Goal: Task Accomplishment & Management: Complete application form

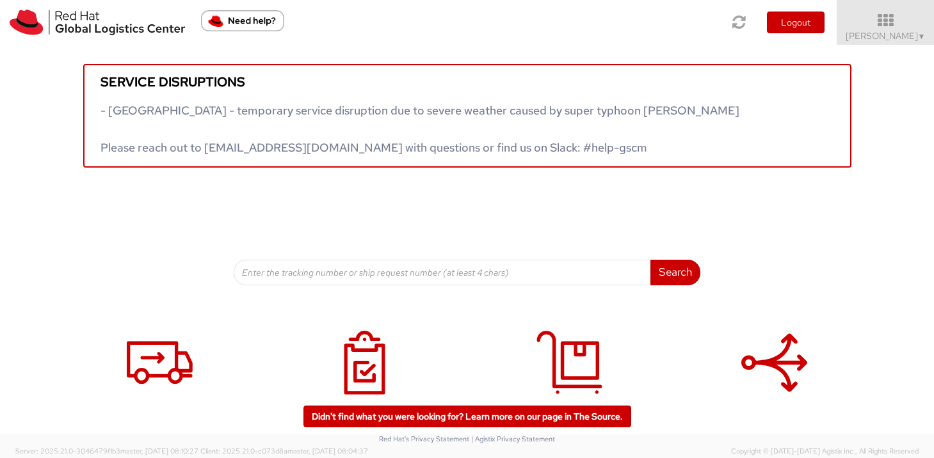
scroll to position [44, 0]
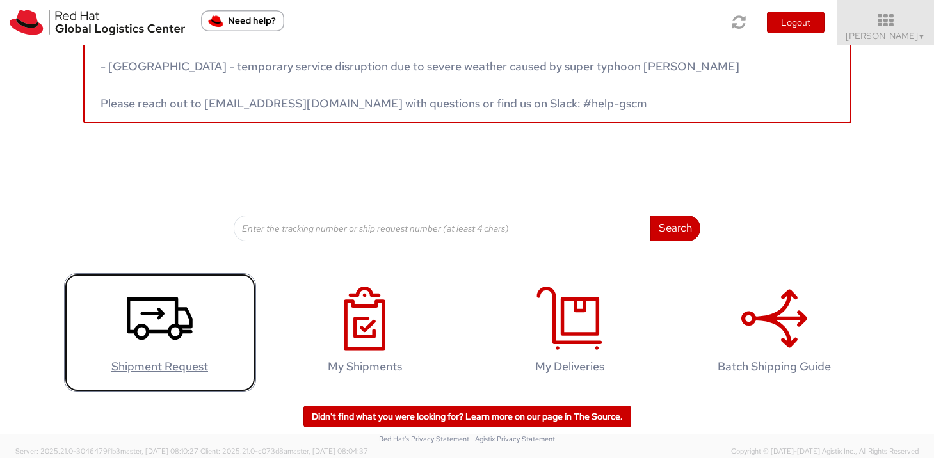
click at [163, 339] on icon at bounding box center [160, 319] width 66 height 64
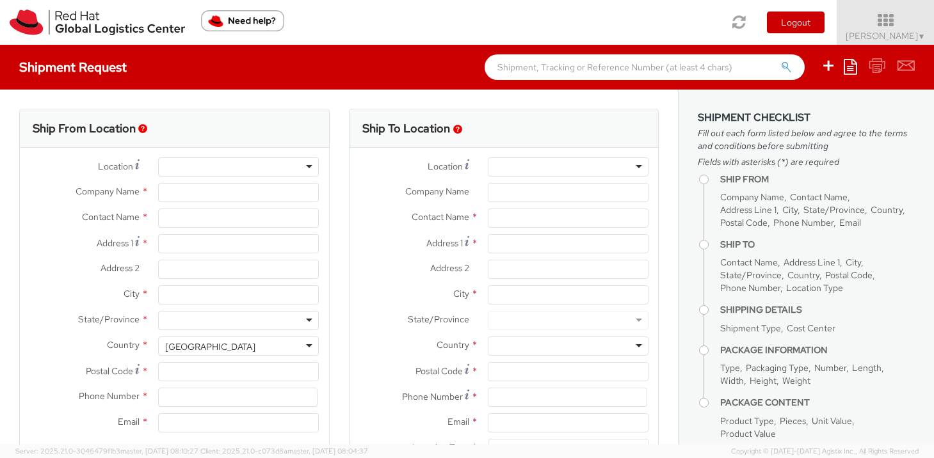
select select
select select "460"
type input "Red Hat Asia Pacific Pte Ltd"
type input "[PERSON_NAME]"
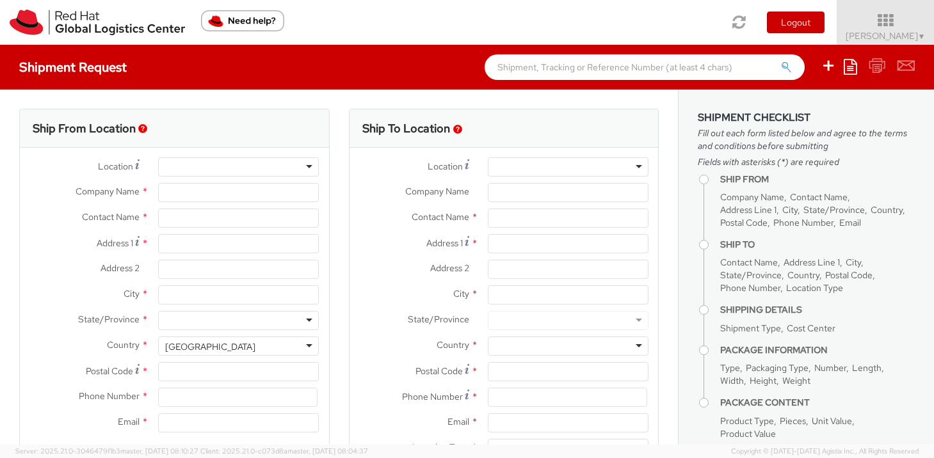
type input "88 Market Street, Level 45"
type input "CapitaSpring"
type input "[GEOGRAPHIC_DATA]"
type input "048948"
type input "6564904857"
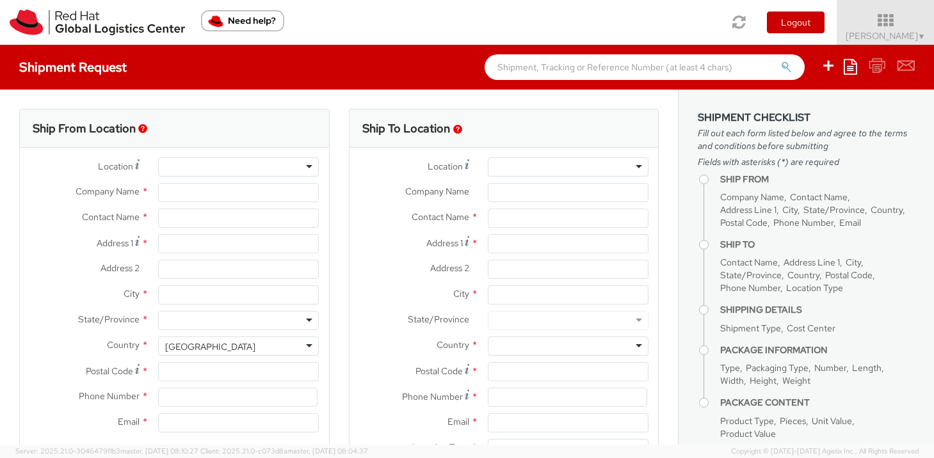
type input "[EMAIL_ADDRESS][DOMAIN_NAME]"
select select "CM"
select select "KGS"
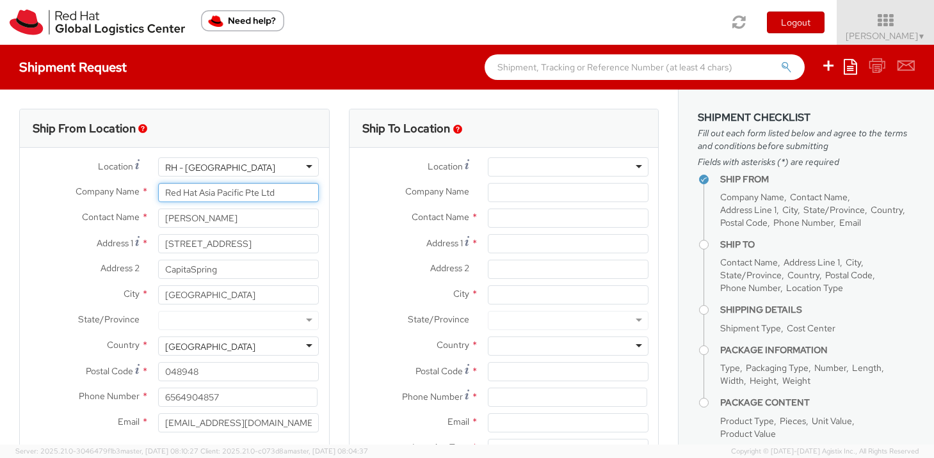
drag, startPoint x: 286, startPoint y: 197, endPoint x: 161, endPoint y: 193, distance: 125.6
click at [161, 193] on input "Red Hat Asia Pacific Pte Ltd" at bounding box center [238, 192] width 161 height 19
type input "LGIC Pte Ltd"
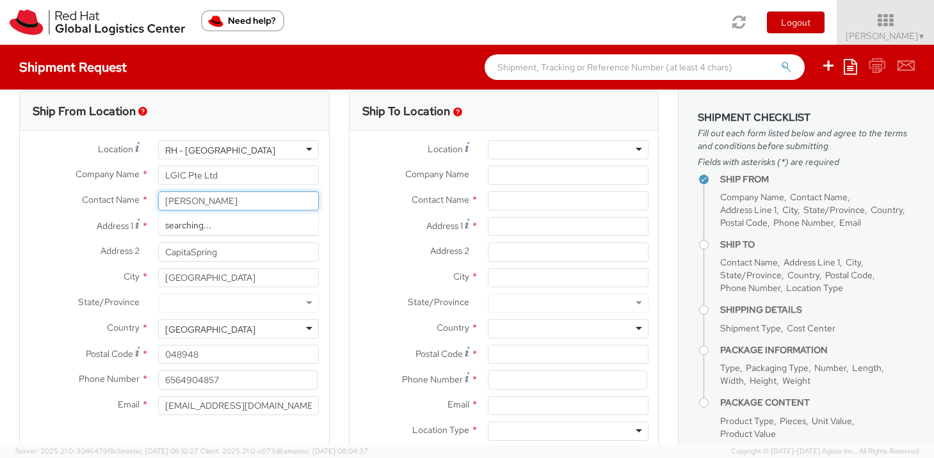
scroll to position [18, 0]
type input "[PERSON_NAME]"
type input "6"
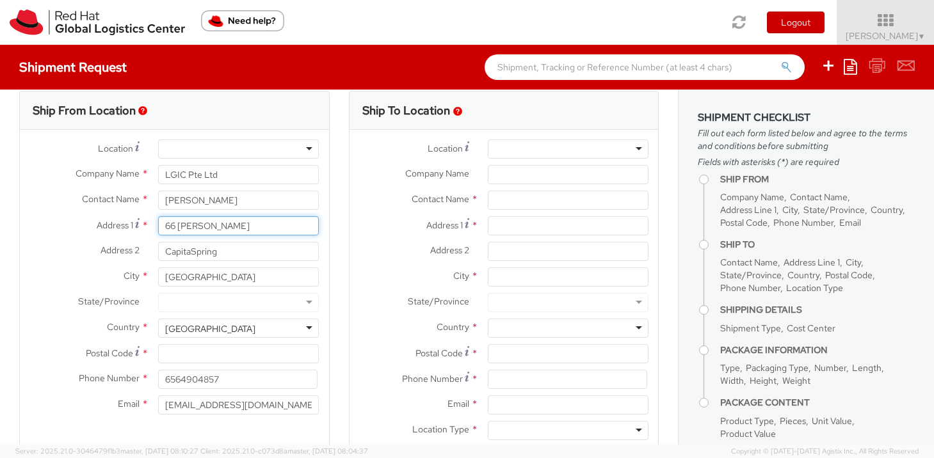
click at [182, 223] on input "66 tannery Lance" at bounding box center [238, 225] width 161 height 19
type input "66 [PERSON_NAME]"
click at [200, 252] on input "CapitaSpring" at bounding box center [238, 251] width 161 height 19
drag, startPoint x: 223, startPoint y: 254, endPoint x: 161, endPoint y: 252, distance: 62.8
click at [161, 252] on input "CapitaSpring" at bounding box center [238, 251] width 161 height 19
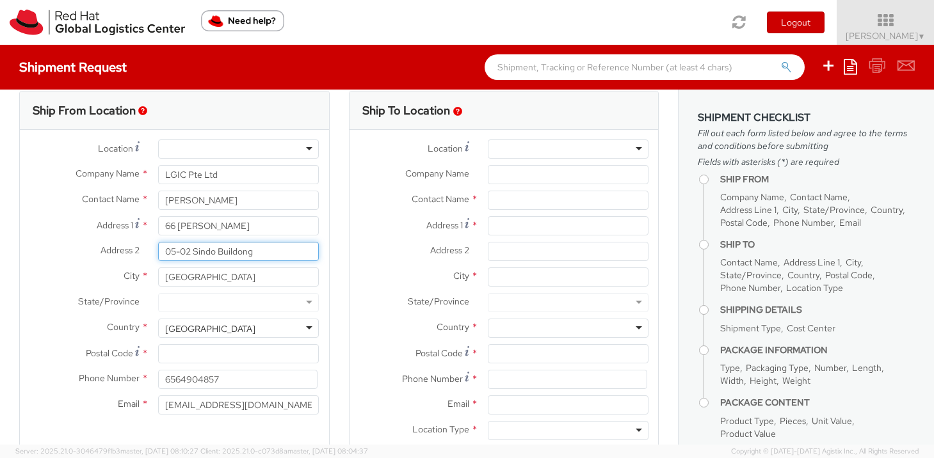
type input "05-02 Sindo Buildong"
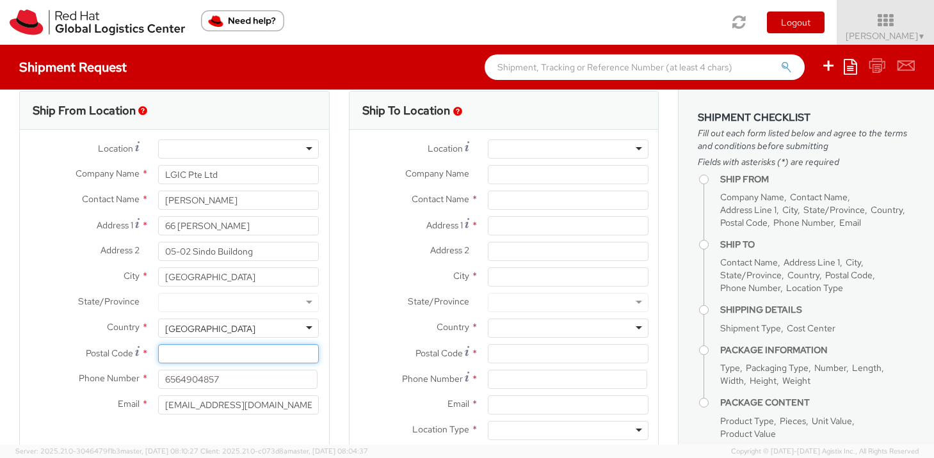
click at [193, 350] on input "Postal Code *" at bounding box center [238, 353] width 161 height 19
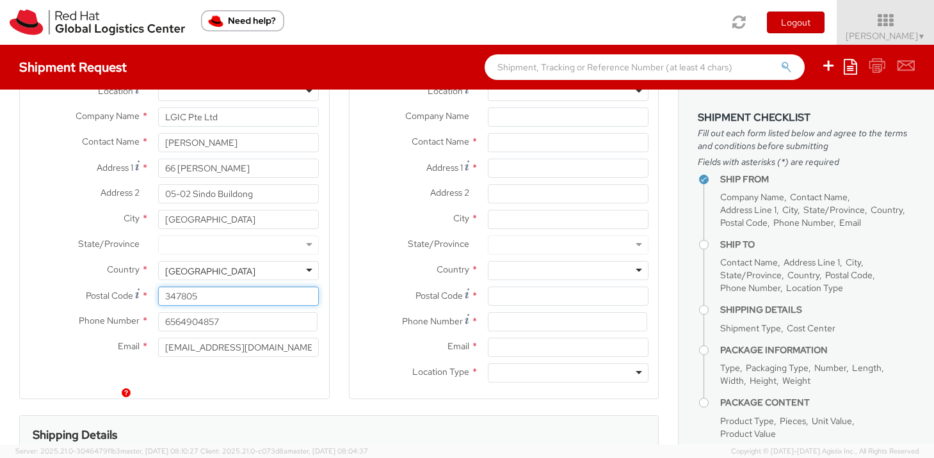
scroll to position [143, 0]
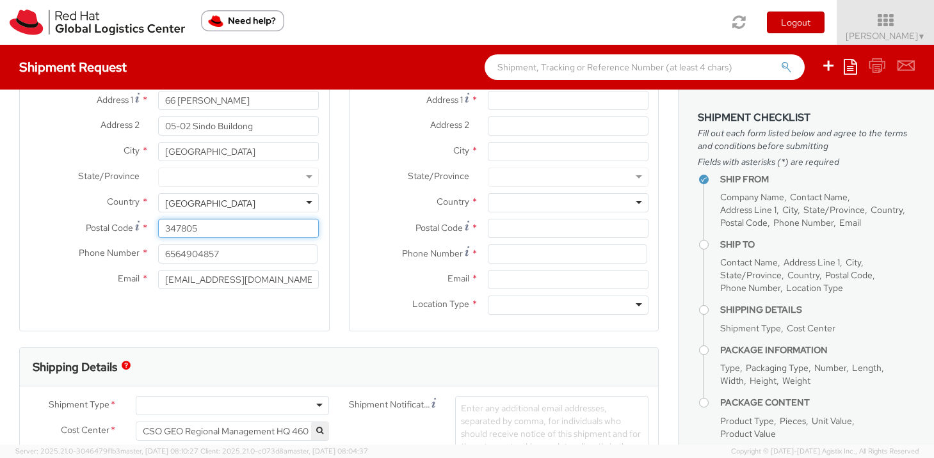
type input "347805"
click at [222, 254] on input "6564904857" at bounding box center [237, 254] width 159 height 19
drag, startPoint x: 234, startPoint y: 255, endPoint x: 179, endPoint y: 248, distance: 55.4
click at [179, 248] on input "6564904857" at bounding box center [237, 254] width 159 height 19
type input "6568468719"
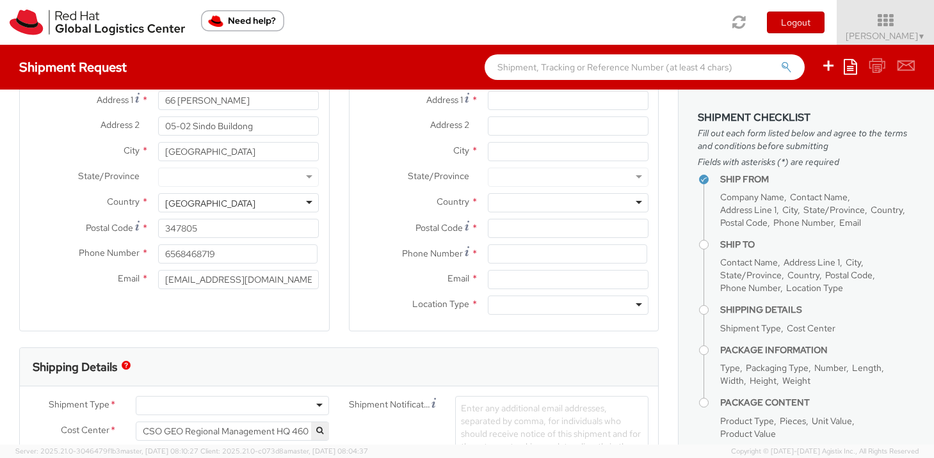
click at [319, 315] on div "Ship From Location Location * RH - Amsterdam - MSO RH - Amsterdam Data Center R…" at bounding box center [174, 148] width 311 height 366
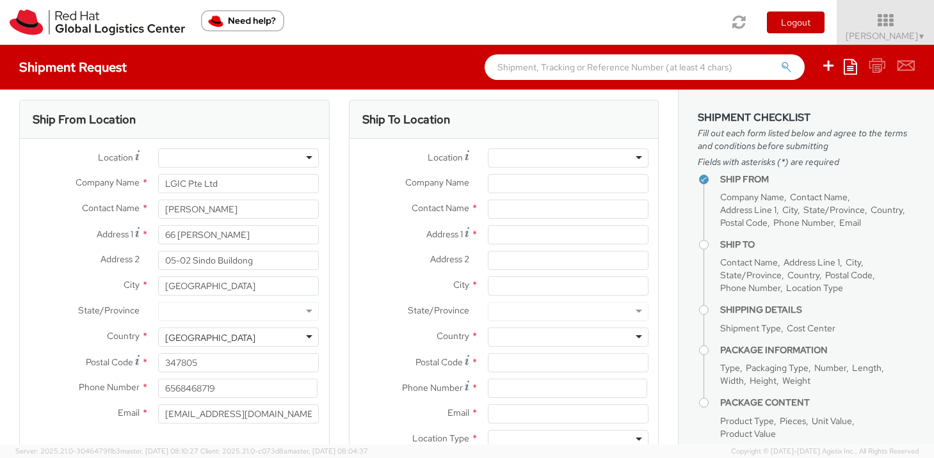
scroll to position [0, 0]
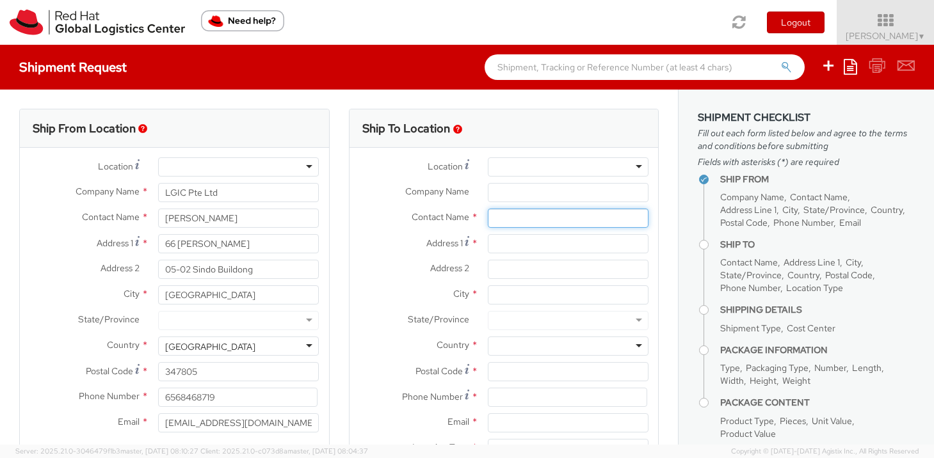
click at [543, 220] on input "text" at bounding box center [568, 218] width 161 height 19
type input "nana yo"
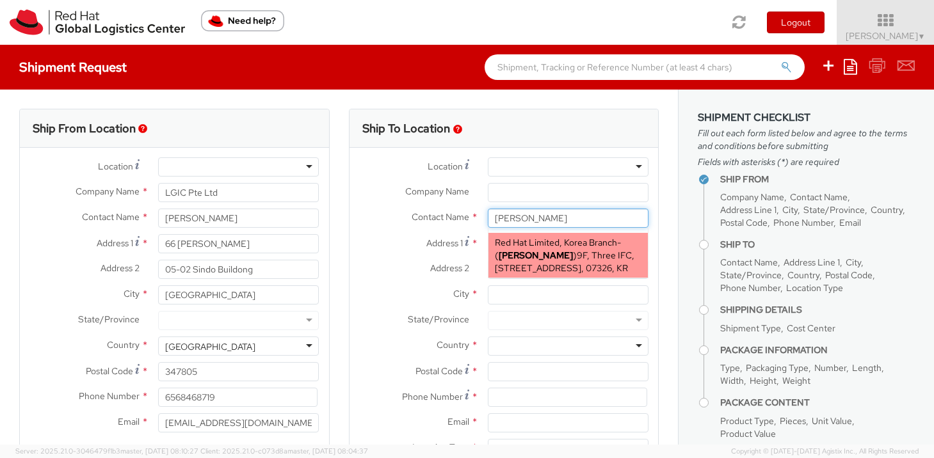
click at [542, 256] on span "9F, Three IFC, 10 Gukje-geumyung-ro, Yeongdeungpo-gu, FLEX, SEOUL, 07326, KR" at bounding box center [565, 262] width 140 height 24
type input "Red Hat Limited, Korea Branch"
type input "Nana Yo"
type input "9F, Three IFC, 10 Gukje-geumyung-ro"
type input "Yeongdeungpo-gu"
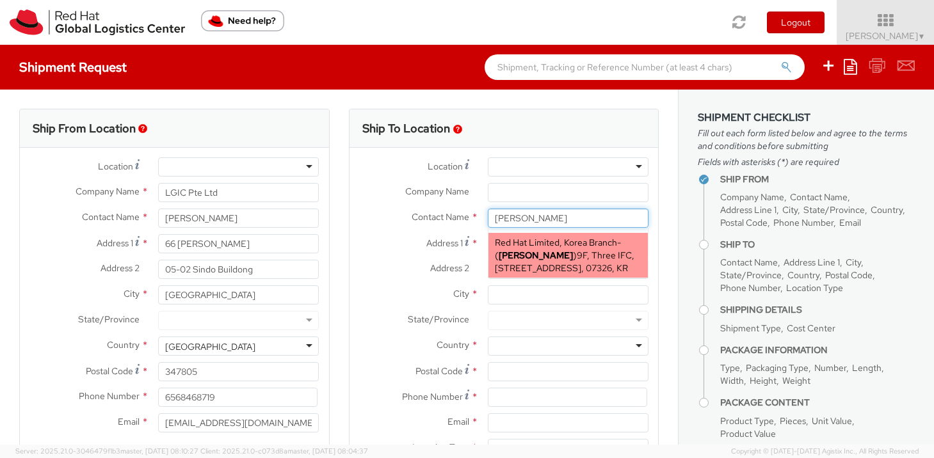
type input "SEOUL"
type input "07326"
type input "82234902981"
type input "nyo@redhat.com"
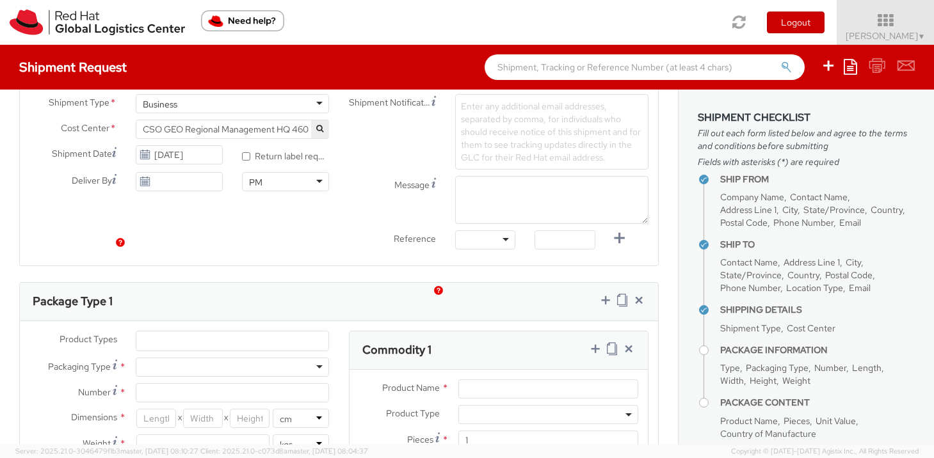
scroll to position [567, 0]
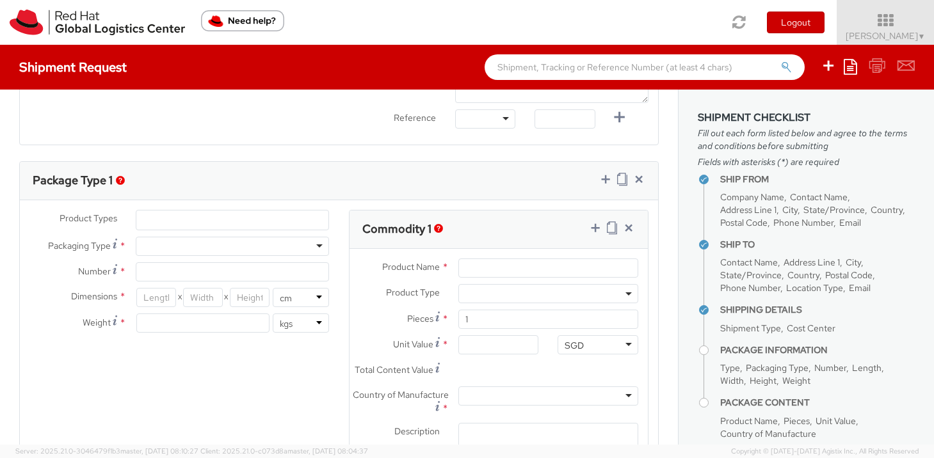
type input "Nana Yo"
click at [300, 223] on ul at bounding box center [232, 220] width 192 height 19
click at [285, 222] on ul at bounding box center [232, 220] width 192 height 19
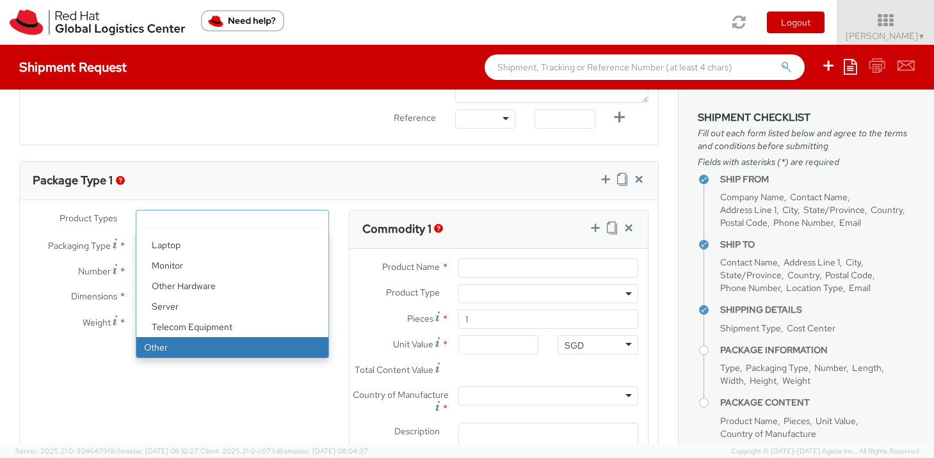
select select "OTHER"
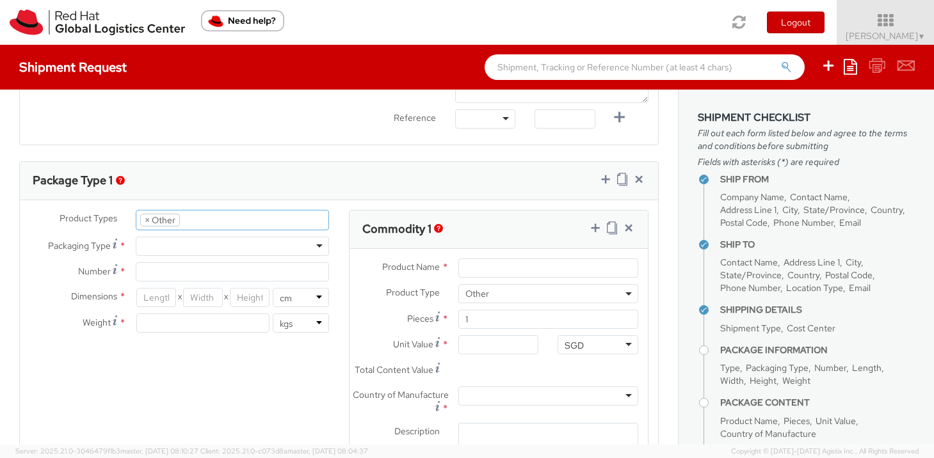
scroll to position [102, 0]
click at [236, 250] on div at bounding box center [232, 246] width 193 height 19
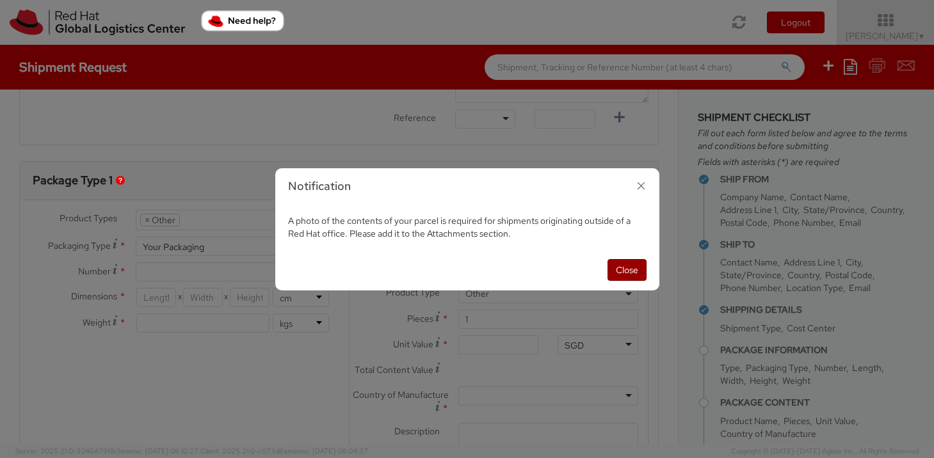
click at [615, 268] on button "Close" at bounding box center [627, 270] width 39 height 22
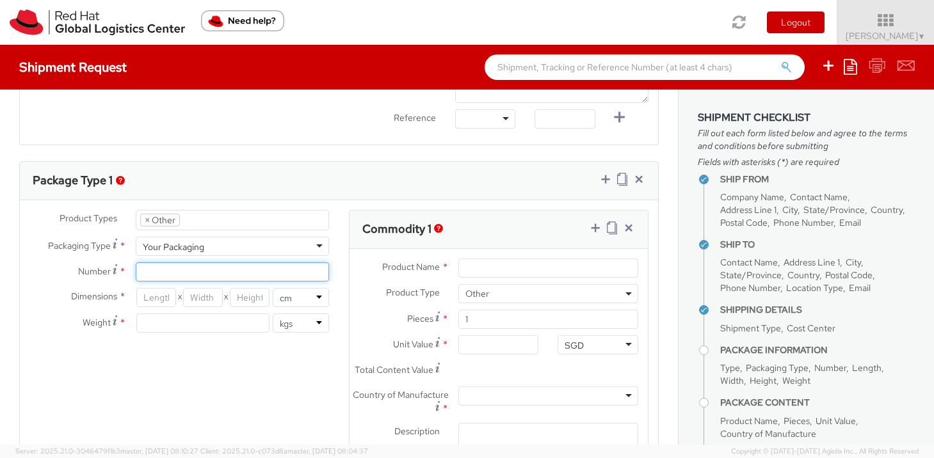
click at [298, 278] on input "Number *" at bounding box center [232, 271] width 193 height 19
type input "1"
click at [161, 306] on input "number" at bounding box center [156, 297] width 40 height 19
type input "55"
click at [207, 296] on input "number" at bounding box center [203, 297] width 40 height 19
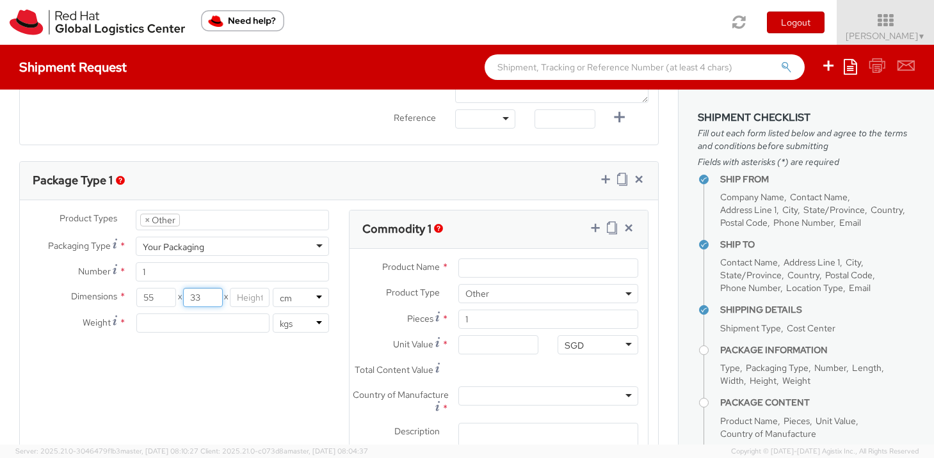
type input "33"
click at [244, 293] on input "number" at bounding box center [250, 297] width 40 height 19
type input "35"
click at [207, 321] on input "number" at bounding box center [202, 323] width 133 height 19
type input "9.5"
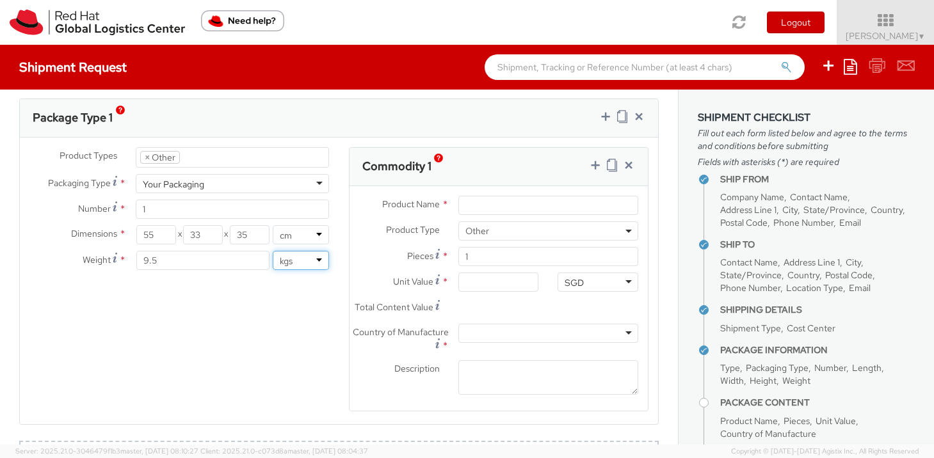
scroll to position [637, 0]
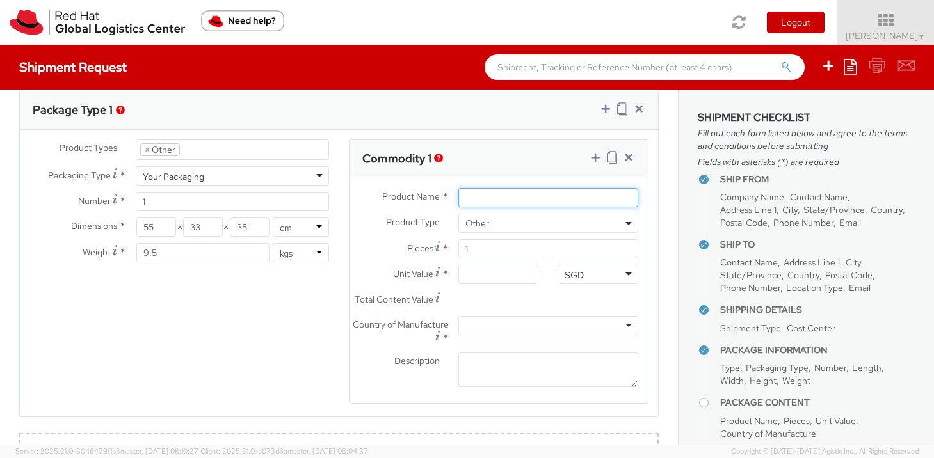
click at [537, 192] on input "Product Name *" at bounding box center [548, 197] width 180 height 19
type input "Trophy"
click at [489, 276] on input "Unit Value *" at bounding box center [498, 274] width 80 height 19
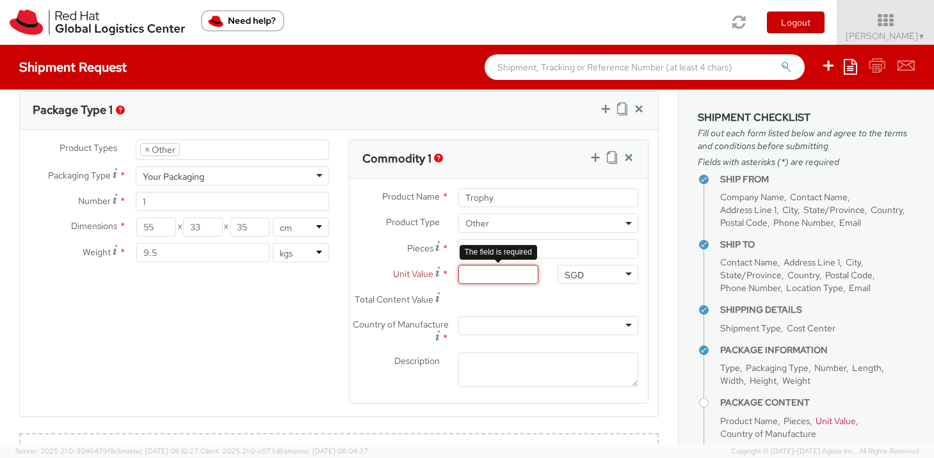
type input "6.00"
type input "0.00"
type input "7.00"
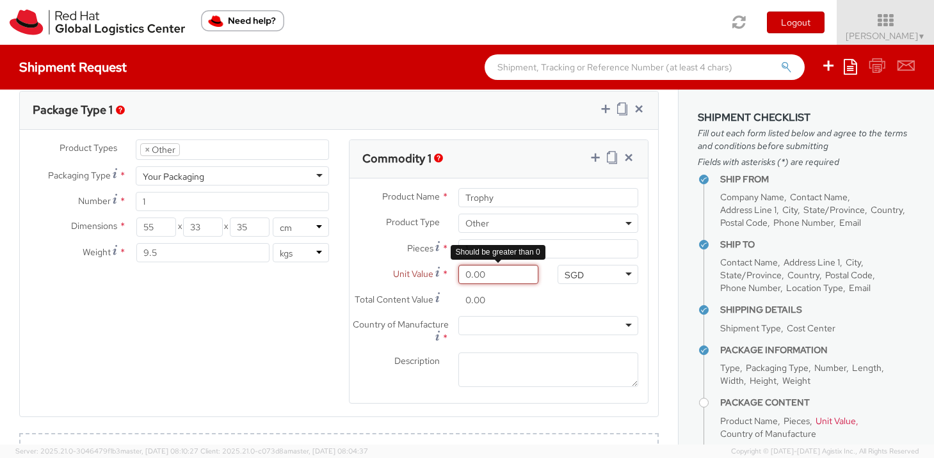
type input "7.00"
type input "76.00"
type input "76.20"
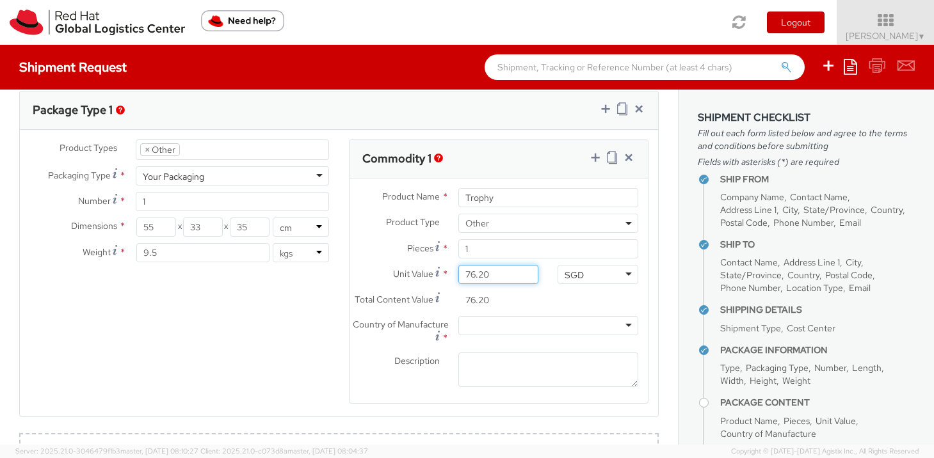
type input "76.21"
click at [523, 323] on div at bounding box center [548, 325] width 180 height 19
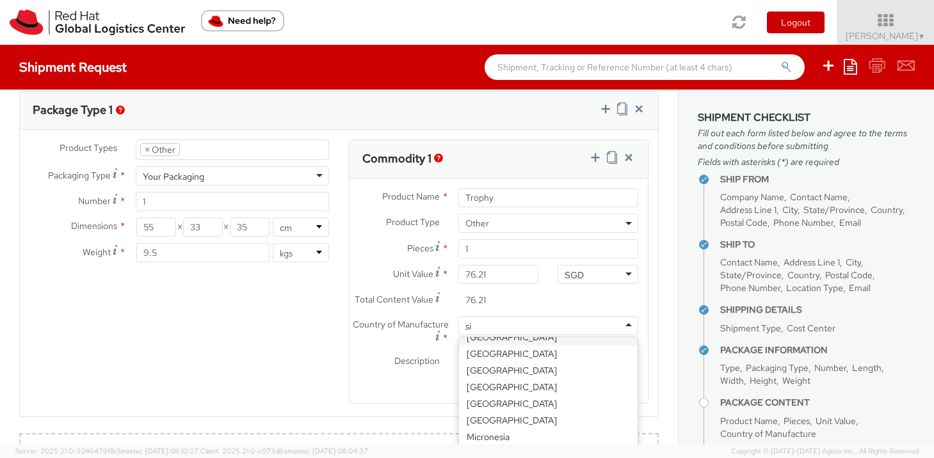
scroll to position [3, 0]
type input "sing"
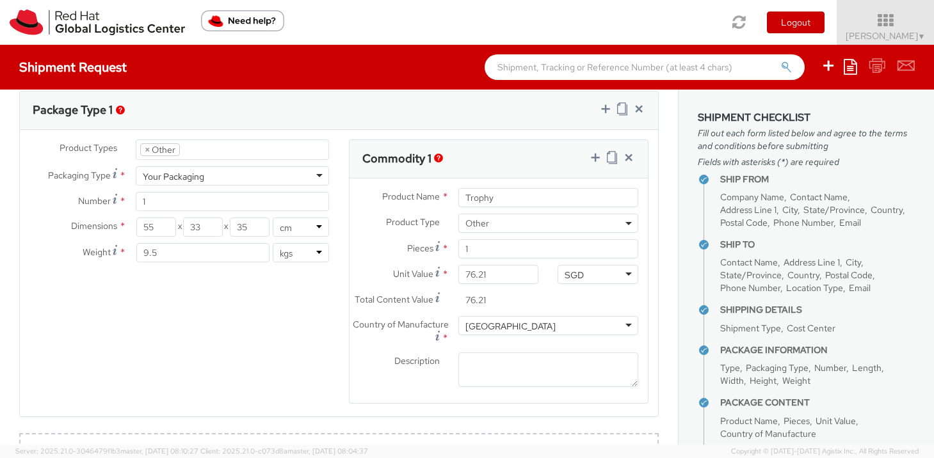
scroll to position [0, 0]
click at [499, 355] on textarea "Description *" at bounding box center [548, 370] width 180 height 35
type textarea "Trophy"
drag, startPoint x: 478, startPoint y: 248, endPoint x: 437, endPoint y: 246, distance: 41.0
click at [437, 247] on div "Pieces * 1" at bounding box center [499, 248] width 299 height 19
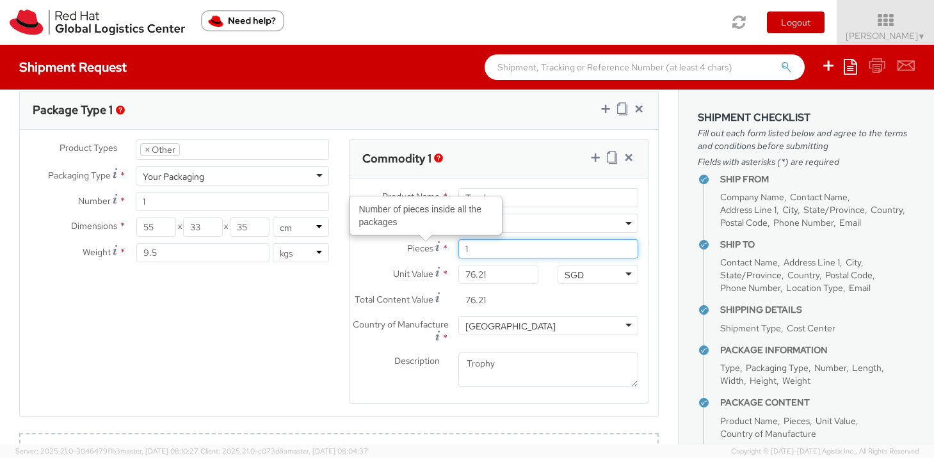
type input "7"
type input "533.47"
type input "7"
click at [305, 292] on div "Product Types * Documents Docking Station Laptop Monitor Other Hardware Server …" at bounding box center [339, 280] width 638 height 281
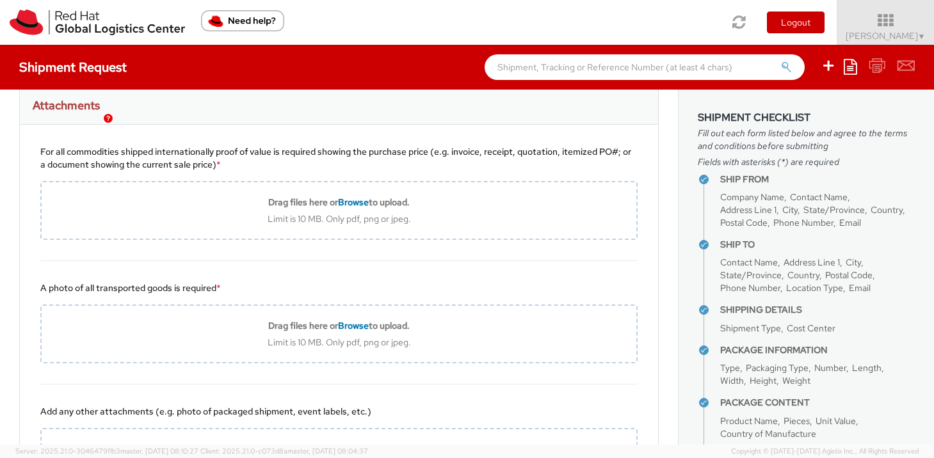
scroll to position [960, 0]
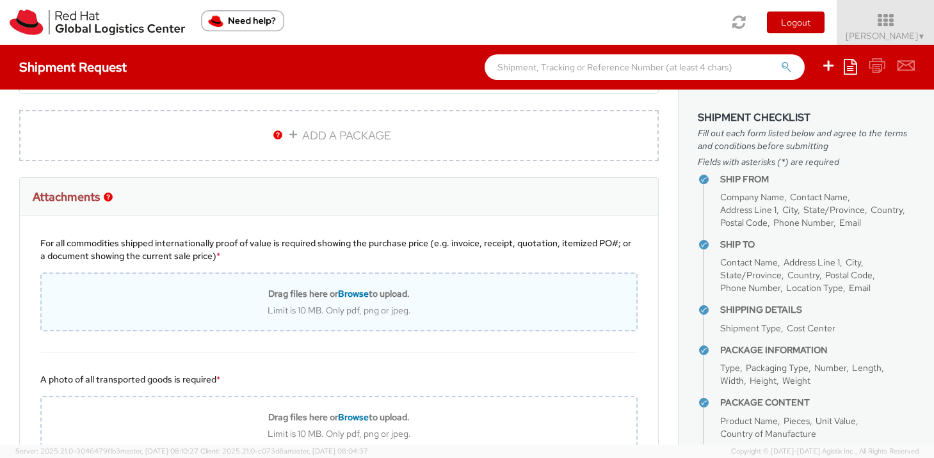
click at [294, 298] on b "Drag files here or Browse to upload." at bounding box center [338, 294] width 141 height 12
type input "C:\fakepath\L&G - SEAK trophy.pdf"
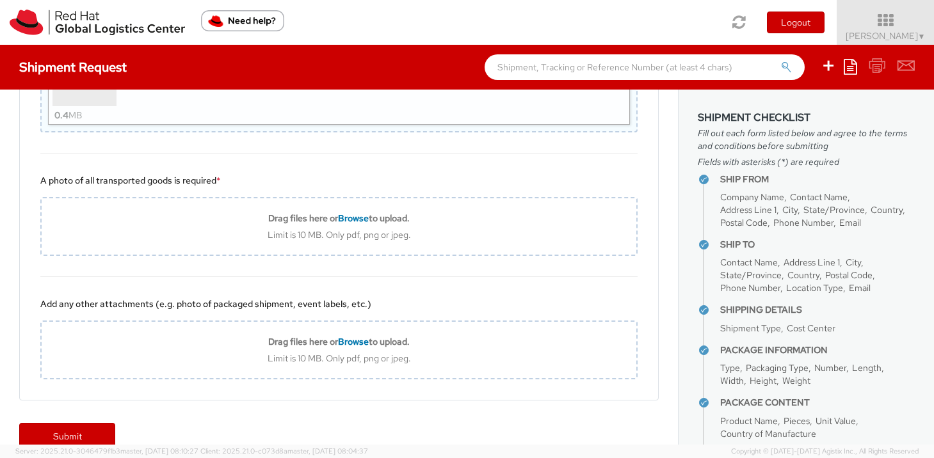
scroll to position [1204, 0]
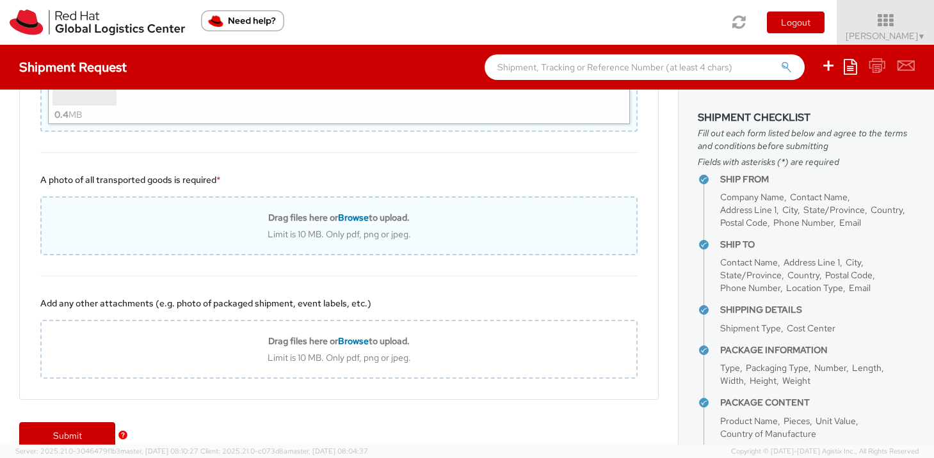
click at [260, 225] on div "Drag files here or Browse to upload. Limit is 10 MB. Only pdf, png or jpeg." at bounding box center [339, 226] width 595 height 28
type input "C:\fakepath\Box-Korea.jpg"
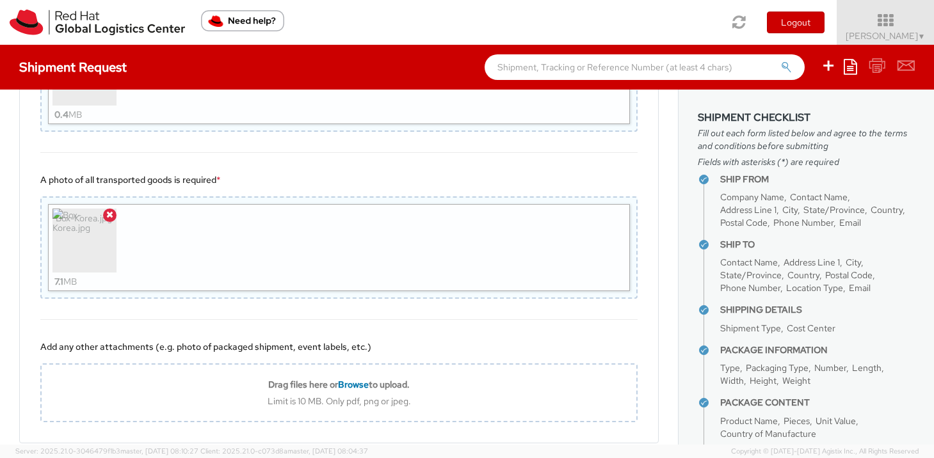
scroll to position [1270, 0]
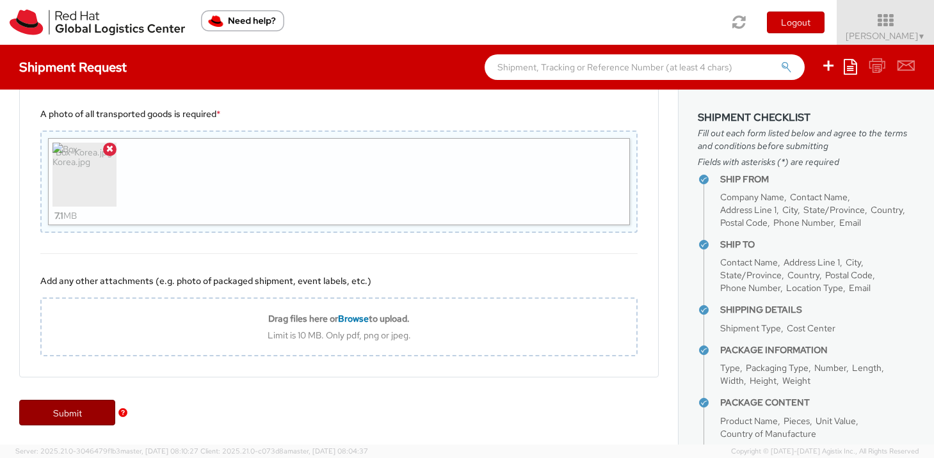
click at [94, 417] on link "Submit" at bounding box center [67, 413] width 96 height 26
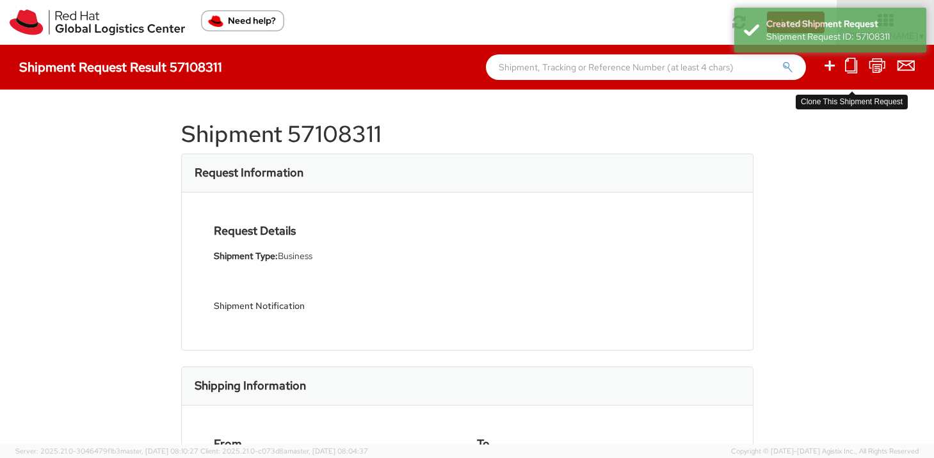
click at [851, 74] on link at bounding box center [851, 67] width 12 height 20
select select
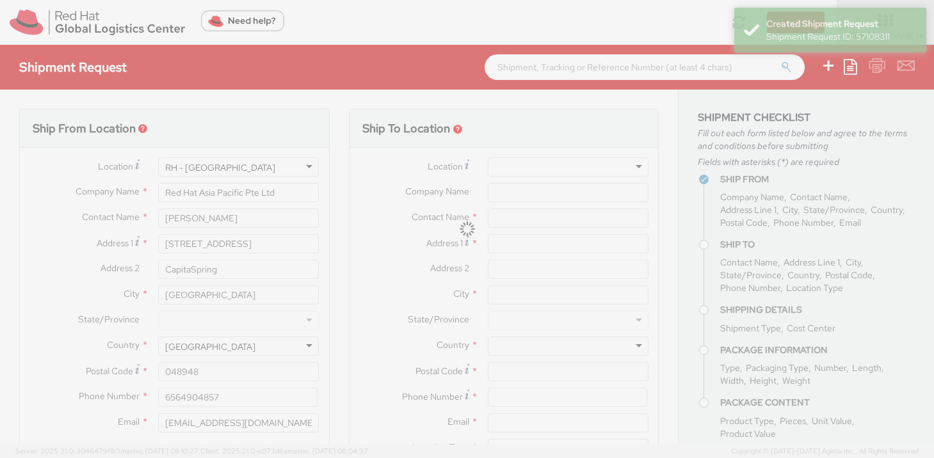
type input "LGIC Pte Ltd"
type input "[PERSON_NAME]"
type input "66 [PERSON_NAME]"
type input "05-02 Sindo Buildong"
type input "347805"
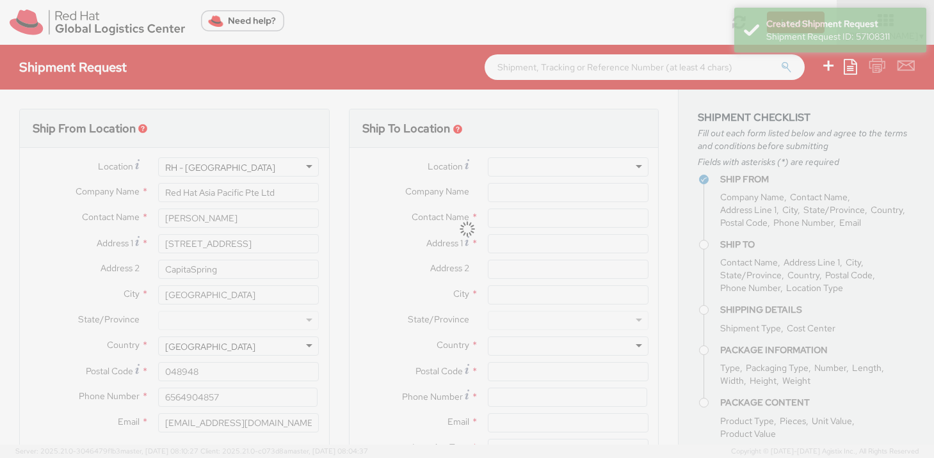
type input "6568468719"
type input "Red Hat Limited, Korea Branch"
type input "Nana Yo"
type input "9F, Three IFC, 10 Gukje-geumyung-ro"
type input "Yeongdeungpo-gu"
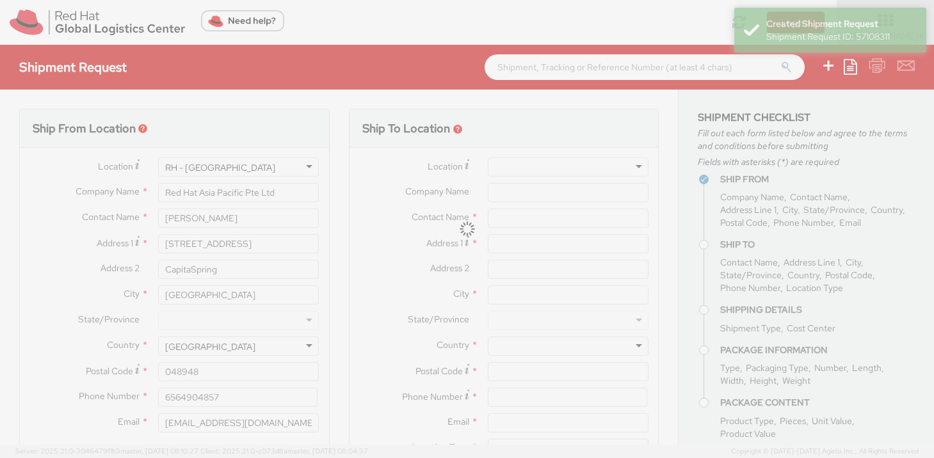
type input "SEOUL"
type input "07326"
type input "82234902981"
type input "nyo@redhat.com"
select select "OTHER"
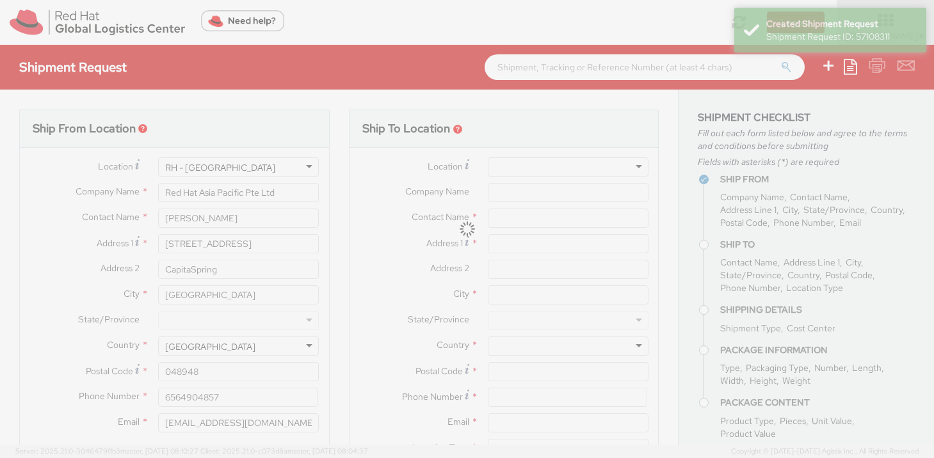
type input "1"
type input "55"
type input "33"
type input "35"
type input "9.5"
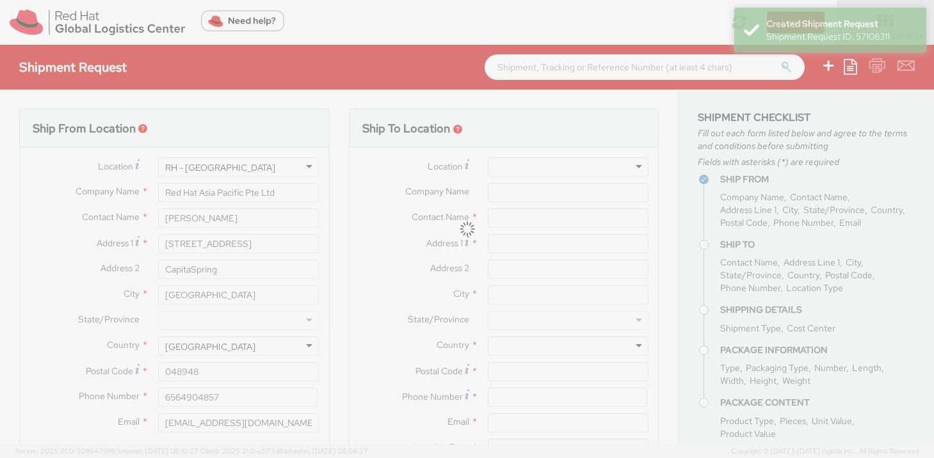
type input "Trophy"
select select "OTHER"
type input "7"
type input "76.21"
type input "533.47"
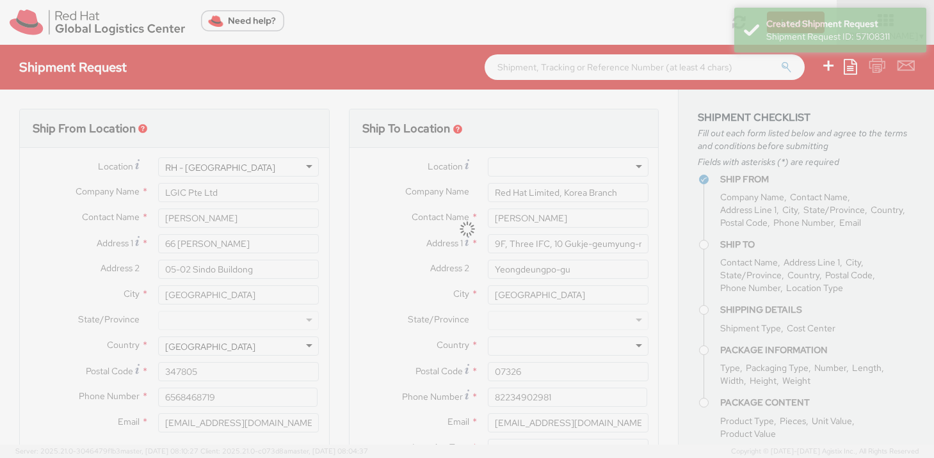
select select "460"
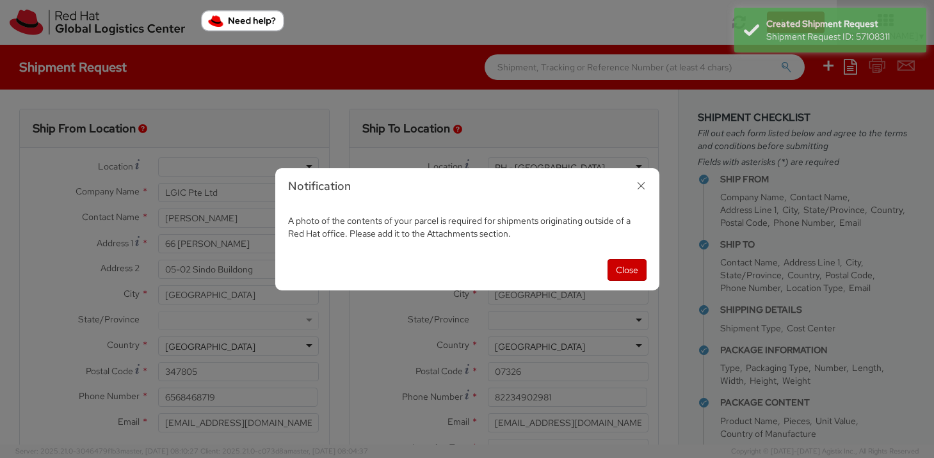
scroll to position [102, 0]
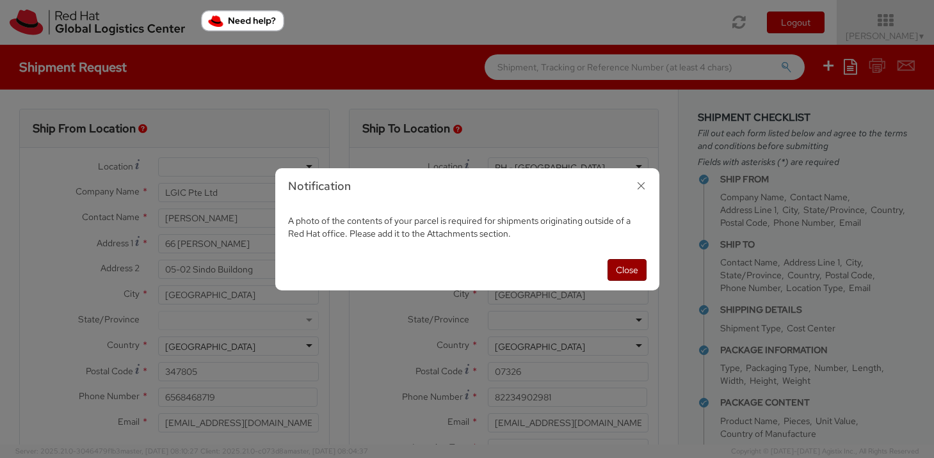
click at [627, 273] on button "Close" at bounding box center [627, 270] width 39 height 22
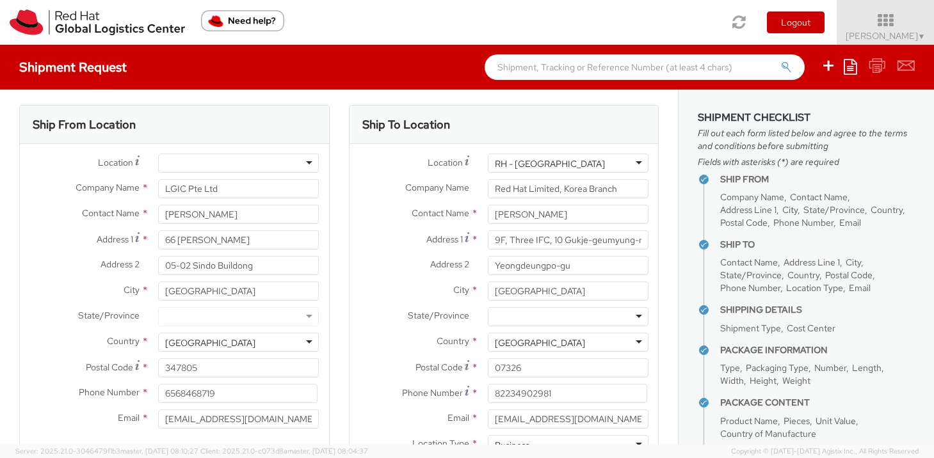
scroll to position [0, 0]
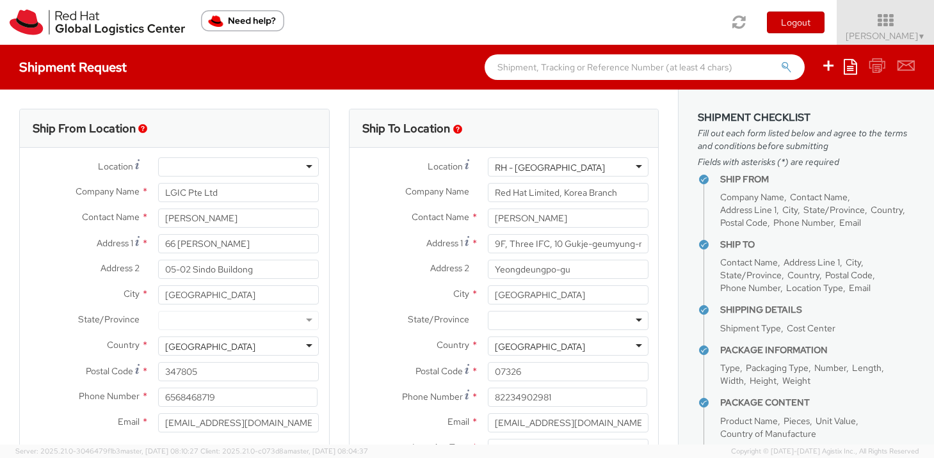
click at [553, 229] on div "Contact Name * Nana Yo" at bounding box center [504, 222] width 309 height 26
drag, startPoint x: 539, startPoint y: 218, endPoint x: 473, endPoint y: 218, distance: 65.9
click at [473, 219] on div "Contact Name * Nana Yo" at bounding box center [504, 218] width 309 height 19
type input "iva chan"
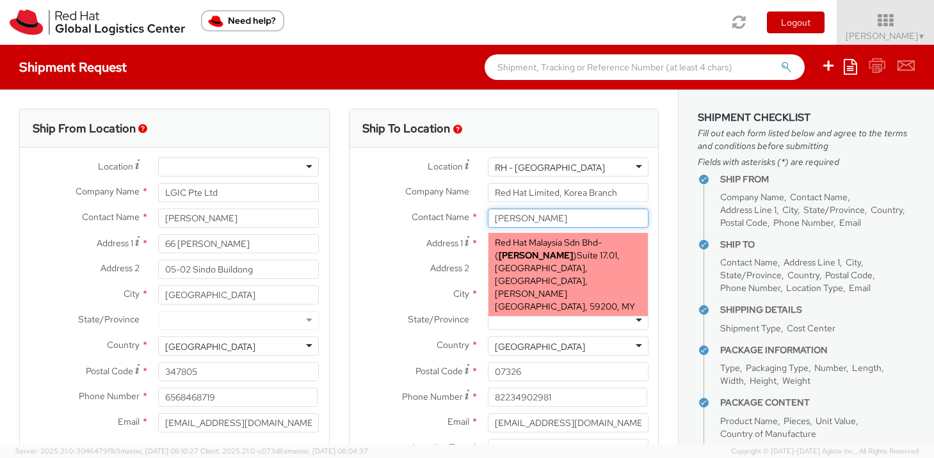
click at [577, 275] on span "Suite 17.01, FL 17, Gardens S Tower, MV City, Lingkaran Syed Putra, FLEX, KUALA…" at bounding box center [565, 281] width 140 height 63
type input "Red Hat Malaysia Sdn Bhd"
type input "Iva Chan"
type input "Suite 17.01, FL 17, Gardens S Tower"
type input "MV City, Lingkaran Syed Putra"
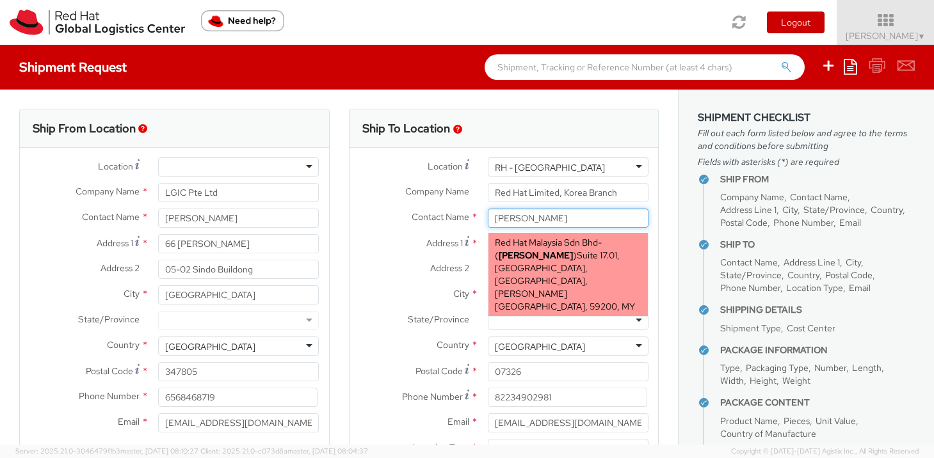
type input "KUALA LUMPUR"
type input "59200"
type input "echan@redhat.com"
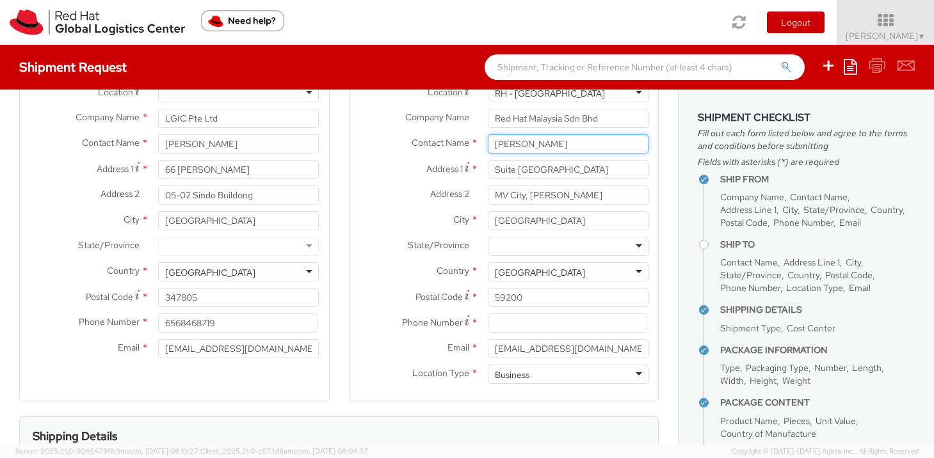
scroll to position [76, 0]
type input "Iva Chan"
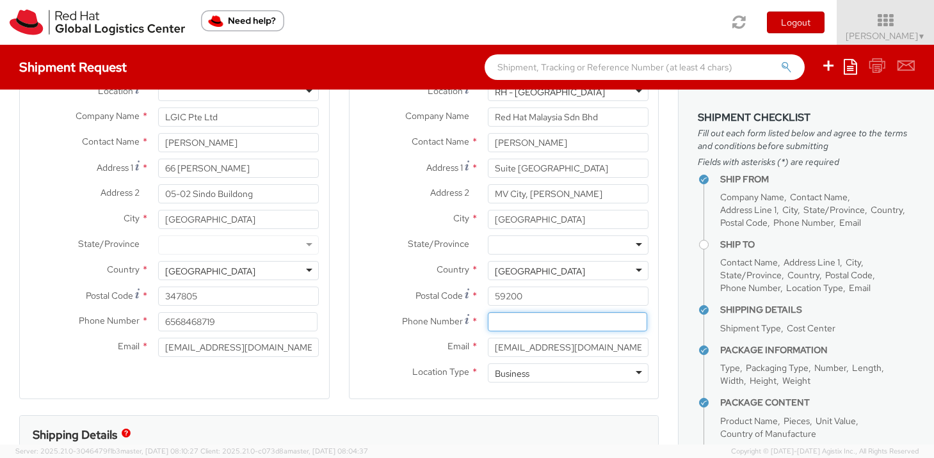
click at [533, 329] on input at bounding box center [567, 321] width 159 height 19
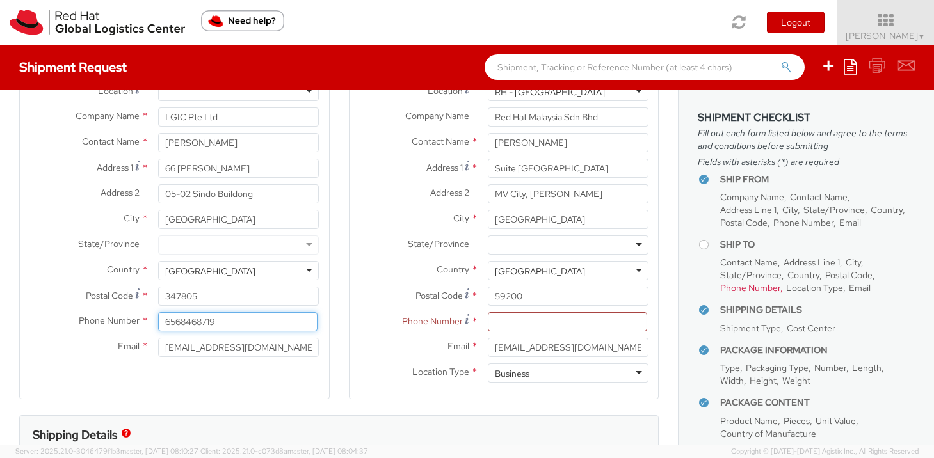
drag, startPoint x: 177, startPoint y: 322, endPoint x: 239, endPoint y: 323, distance: 62.8
click at [239, 323] on input "6568468719" at bounding box center [237, 321] width 159 height 19
drag, startPoint x: 229, startPoint y: 320, endPoint x: 237, endPoint y: 321, distance: 7.7
drag, startPoint x: 237, startPoint y: 321, endPoint x: 161, endPoint y: 321, distance: 76.2
click at [161, 321] on input "6568468719" at bounding box center [237, 321] width 159 height 19
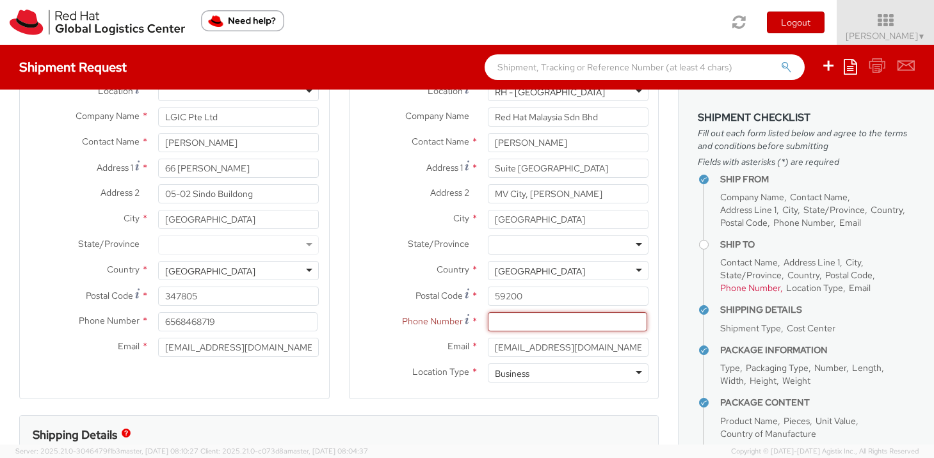
click at [551, 329] on input at bounding box center [567, 321] width 159 height 19
paste input "88970118"
drag, startPoint x: 553, startPoint y: 326, endPoint x: 476, endPoint y: 323, distance: 76.2
click at [476, 323] on div "Phone Number * 88970118" at bounding box center [504, 321] width 309 height 19
paste input "601111332867"
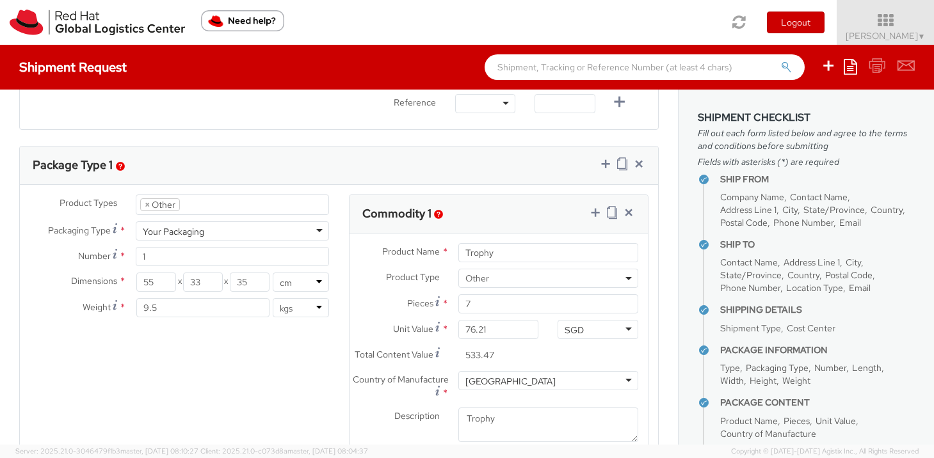
scroll to position [583, 0]
type input "601111332867"
drag, startPoint x: 157, startPoint y: 282, endPoint x: 139, endPoint y: 282, distance: 17.9
click at [139, 282] on input "55" at bounding box center [156, 281] width 40 height 19
type input "31"
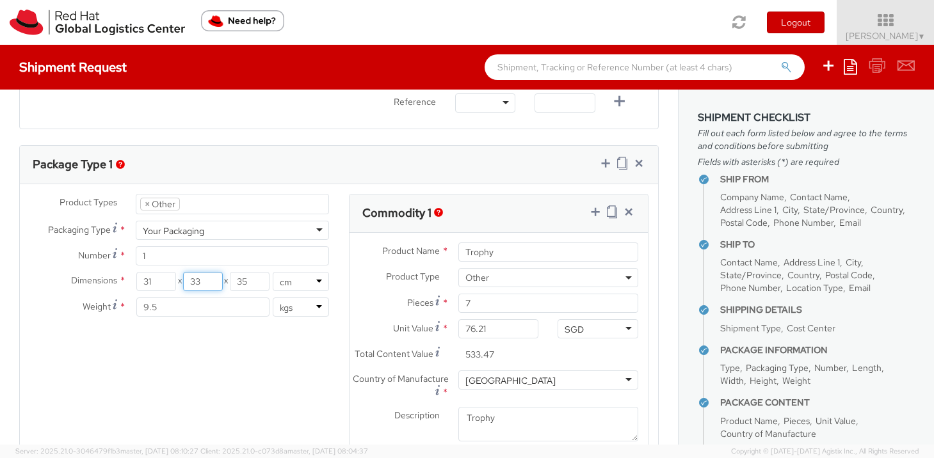
click at [206, 287] on input "33" at bounding box center [203, 281] width 40 height 19
drag, startPoint x: 206, startPoint y: 285, endPoint x: 186, endPoint y: 284, distance: 19.9
click at [186, 284] on input "33" at bounding box center [203, 281] width 40 height 19
type input "20.5"
type input "21"
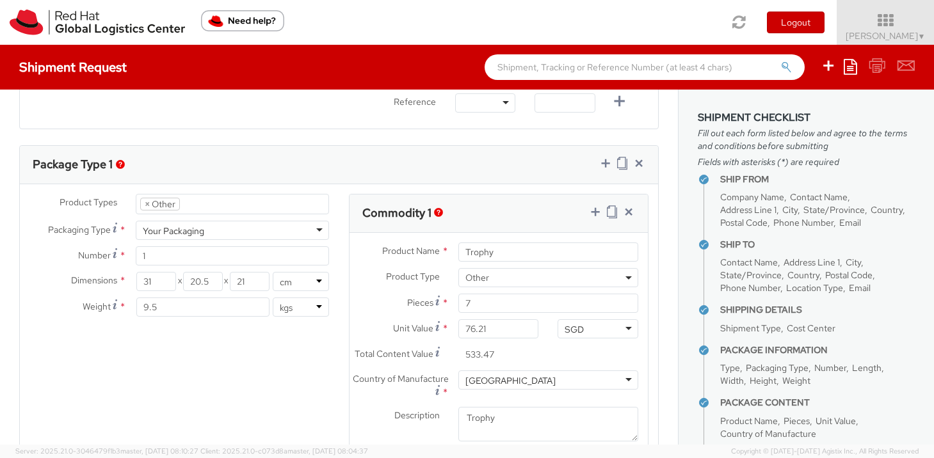
click at [239, 335] on div "Product Types * Documents Docking Station Laptop Monitor Other Hardware Server …" at bounding box center [339, 334] width 638 height 281
drag, startPoint x: 179, startPoint y: 303, endPoint x: 118, endPoint y: 309, distance: 60.5
click at [118, 309] on div "Weight * 9.5 lbs kgs" at bounding box center [179, 307] width 319 height 19
type input "1.3"
click at [480, 312] on input "7" at bounding box center [548, 303] width 180 height 19
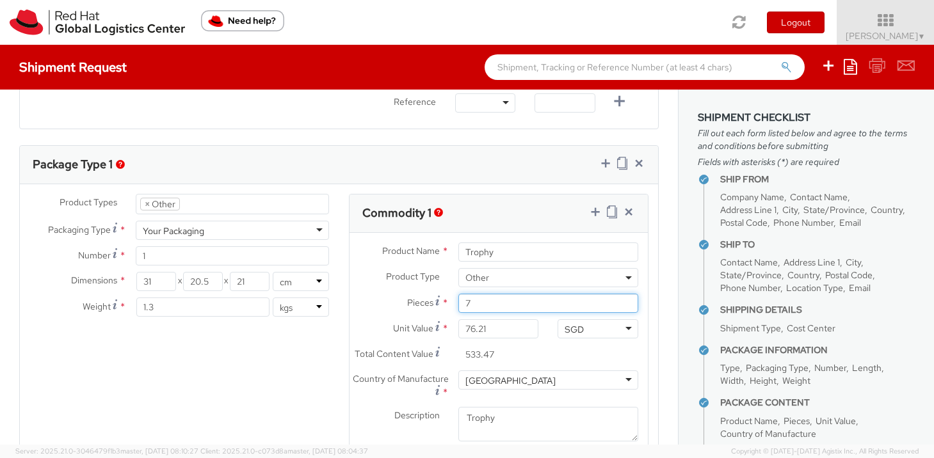
drag, startPoint x: 480, startPoint y: 302, endPoint x: 445, endPoint y: 309, distance: 35.2
click at [445, 309] on div "Pieces * 7" at bounding box center [499, 303] width 299 height 19
type input "1"
type input "76.21"
type input "1"
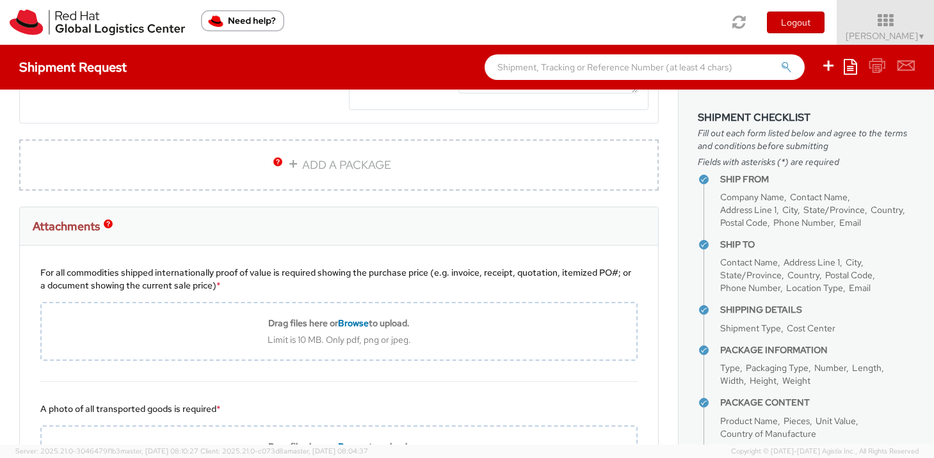
scroll to position [1045, 0]
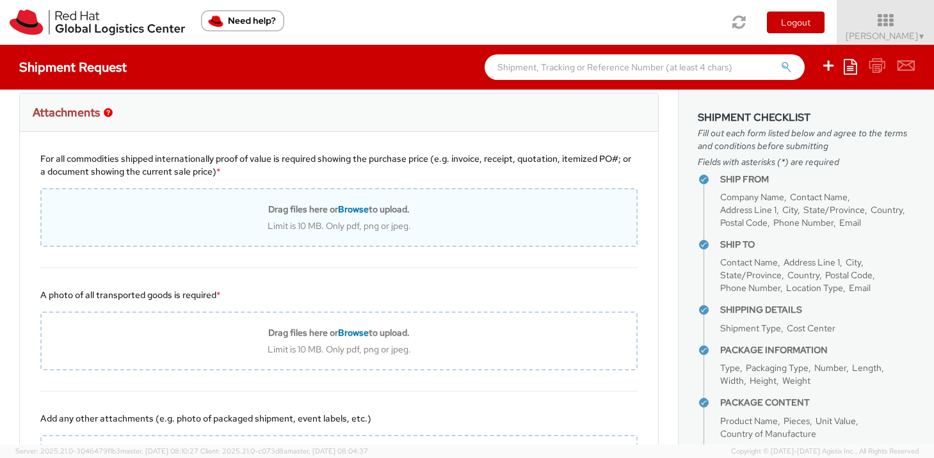
click at [364, 216] on div "Drag files here or Browse to upload. Limit is 10 MB. Only pdf, png or jpeg." at bounding box center [339, 218] width 595 height 28
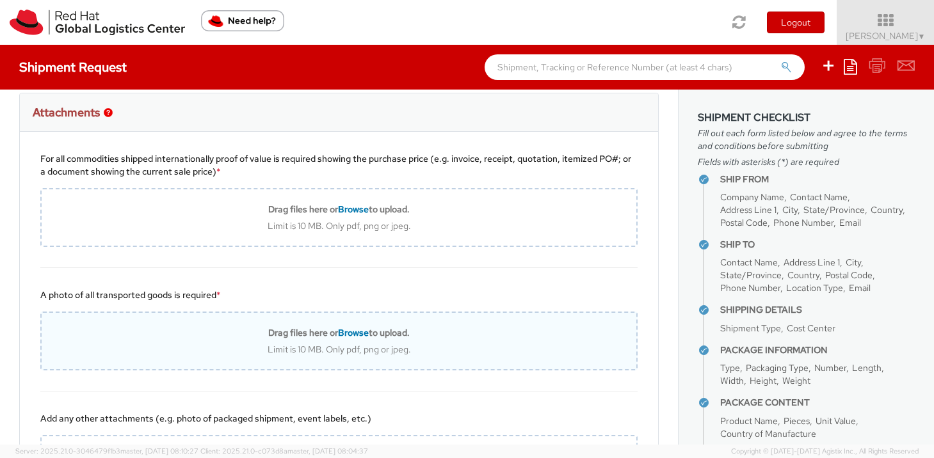
type input "C:\fakepath\L&G - SEAK trophy.pdf"
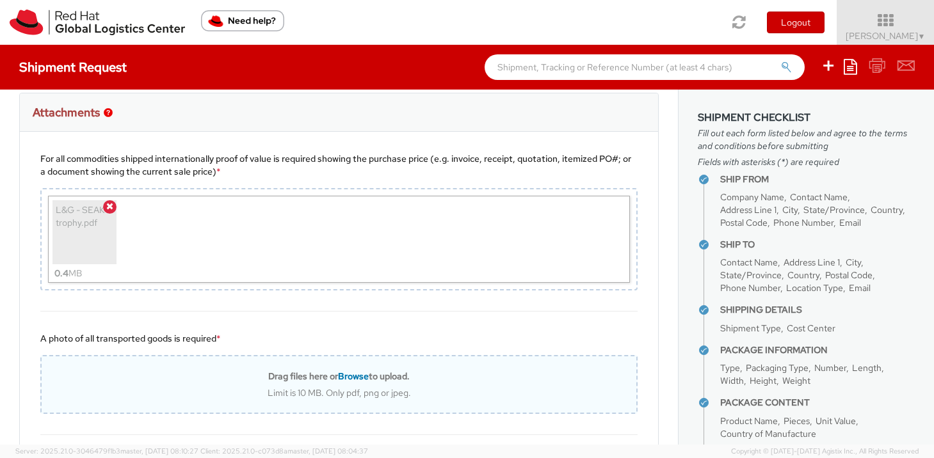
scroll to position [1219, 0]
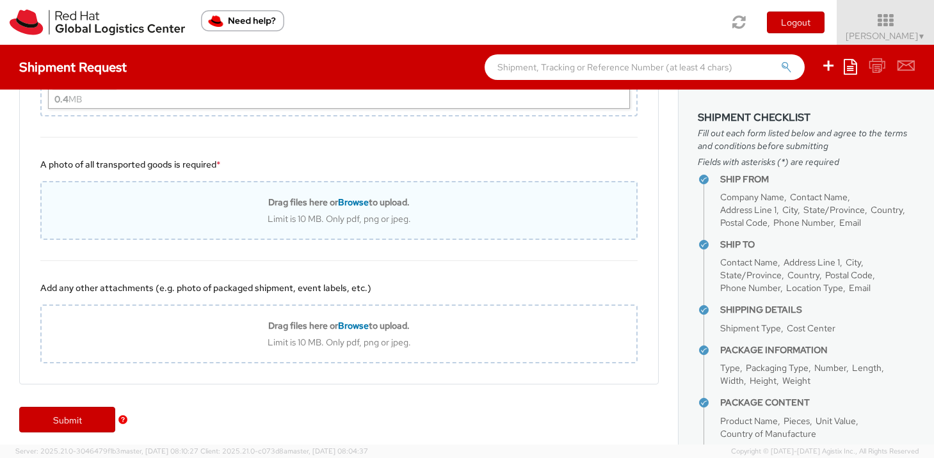
click at [392, 214] on div "Limit is 10 MB. Only pdf, png or jpeg." at bounding box center [339, 219] width 595 height 12
type input "C:\fakepath\Box-Malaysia.jpg"
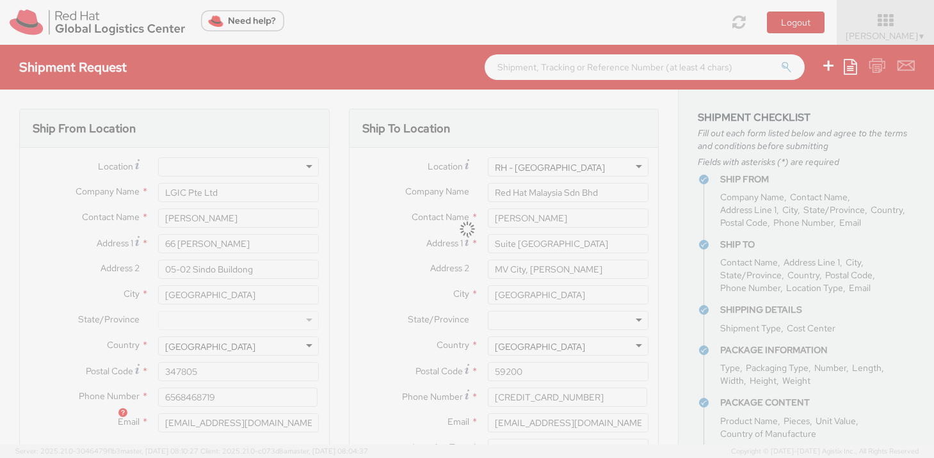
select select "OTHER"
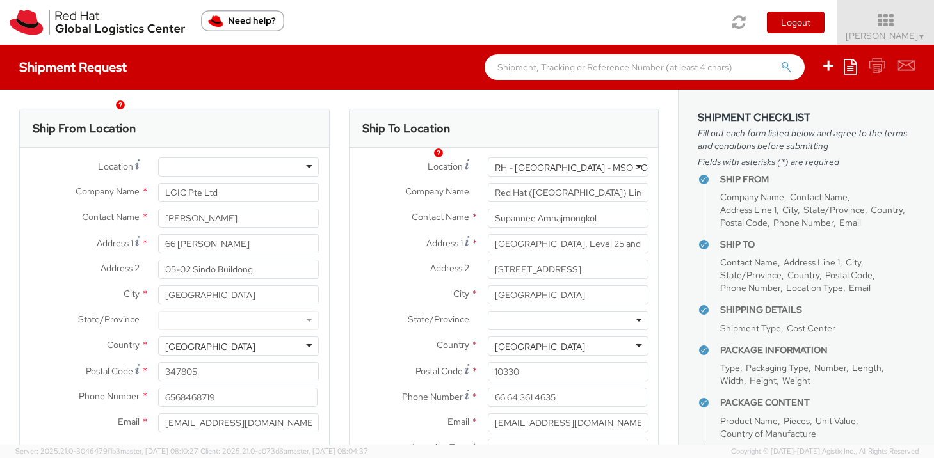
select select "OTHER"
